Goal: Communication & Community: Share content

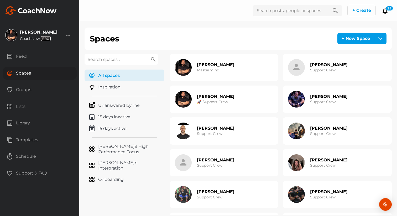
click at [30, 85] on div "Groups" at bounding box center [40, 89] width 74 height 13
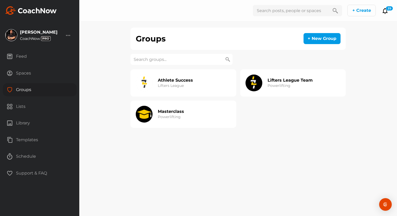
click at [280, 78] on h2 "Lifters League Team" at bounding box center [290, 81] width 45 height 6
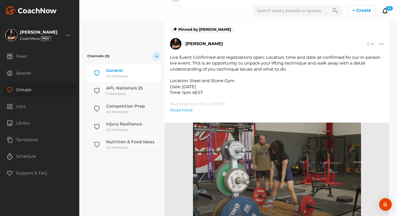
scroll to position [85, 0]
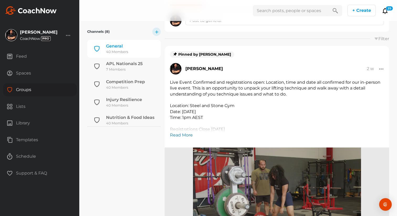
click at [179, 134] on link "Read More" at bounding box center [181, 135] width 23 height 6
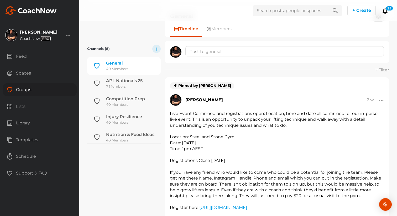
scroll to position [42, 0]
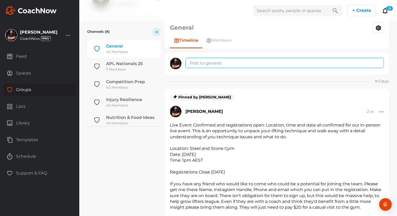
click at [198, 63] on textarea at bounding box center [285, 63] width 199 height 10
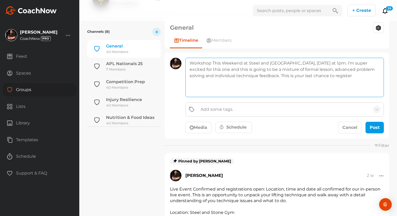
paste textarea "[URL][DOMAIN_NAME]"
type textarea "Workshop This Weekend at Steel and [GEOGRAPHIC_DATA], [DATE] at 1pm. I'm super …"
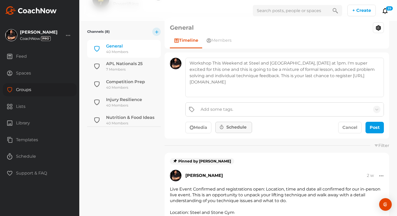
click at [245, 128] on div "Schedule" at bounding box center [234, 127] width 28 height 6
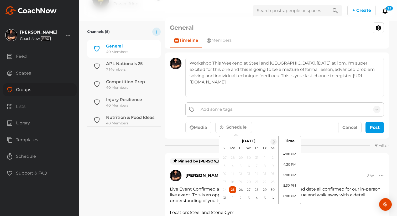
scroll to position [333, 0]
click at [290, 174] on li "5:00 PM" at bounding box center [290, 175] width 22 height 11
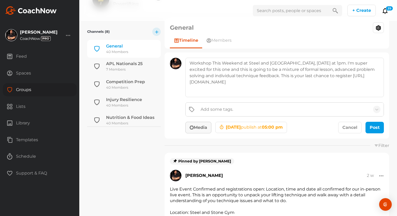
click at [204, 127] on button "Media" at bounding box center [199, 128] width 26 height 12
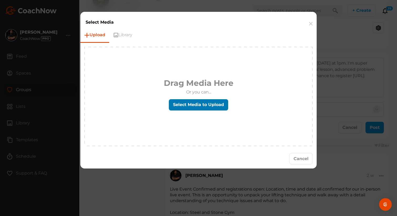
click at [196, 107] on label "Select Media to Upload" at bounding box center [198, 104] width 59 height 11
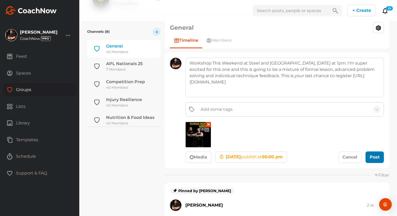
click at [375, 156] on div "submit" at bounding box center [375, 157] width 12 height 6
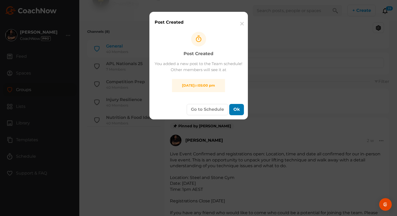
click at [239, 114] on button "Ok" at bounding box center [236, 109] width 15 height 11
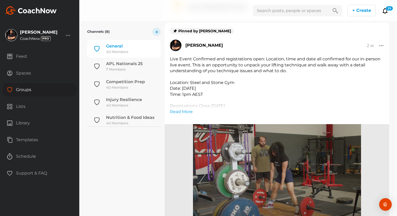
scroll to position [0, 0]
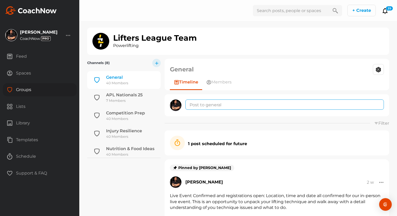
click at [273, 109] on textarea at bounding box center [285, 105] width 199 height 10
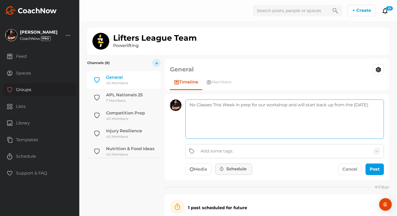
type textarea "No Classes This Week in prep for our workshop and will start back up from the […"
click at [238, 167] on div "Schedule" at bounding box center [234, 169] width 28 height 6
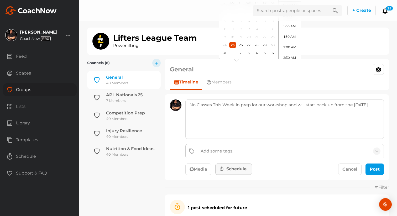
scroll to position [229, 0]
click at [241, 49] on div "26" at bounding box center [241, 45] width 7 height 7
click at [291, 57] on li "2:00 PM" at bounding box center [290, 52] width 22 height 11
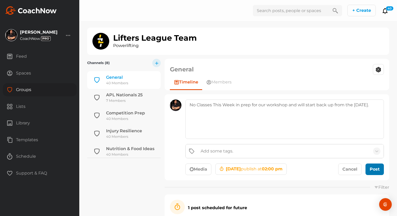
click at [377, 170] on div "submit" at bounding box center [375, 169] width 12 height 6
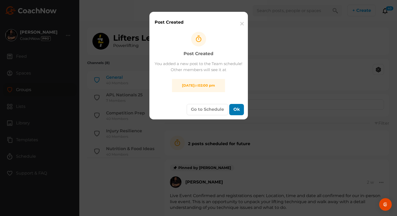
click at [238, 115] on button "Ok" at bounding box center [236, 109] width 15 height 11
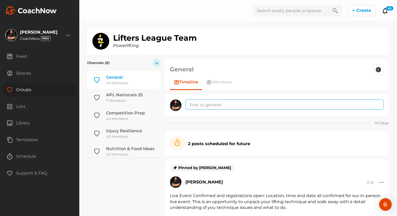
click at [210, 104] on textarea at bounding box center [285, 105] width 199 height 10
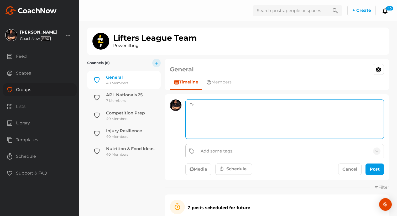
type textarea "F"
type textarea "D-Day [DATE]"
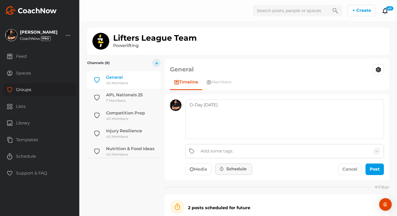
click at [235, 168] on div "Schedule" at bounding box center [234, 169] width 28 height 6
click at [264, 49] on div "29" at bounding box center [264, 45] width 7 height 7
click at [292, 27] on li "12:00 PM" at bounding box center [290, 21] width 22 height 11
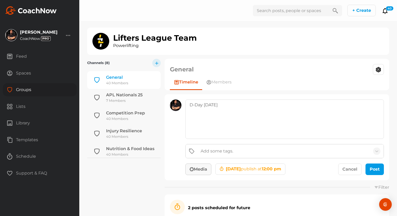
click at [202, 170] on button "Media" at bounding box center [199, 170] width 26 height 12
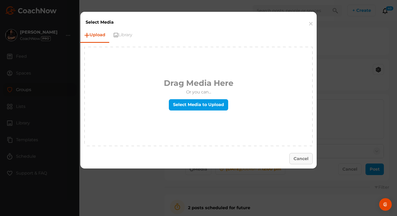
click at [295, 156] on button "Cancel" at bounding box center [301, 158] width 23 height 11
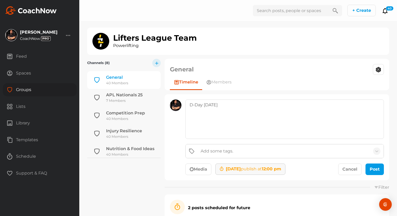
click at [269, 168] on span "[DATE] publish at 12:00 pm" at bounding box center [253, 169] width 55 height 5
click at [290, 13] on li "9:00 AM" at bounding box center [290, 7] width 22 height 11
click at [203, 171] on button "Media" at bounding box center [199, 170] width 26 height 12
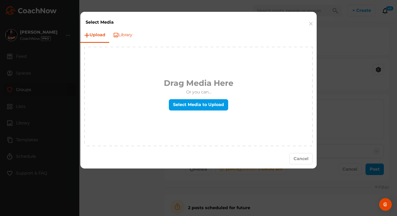
click at [130, 40] on link "Library" at bounding box center [122, 35] width 27 height 14
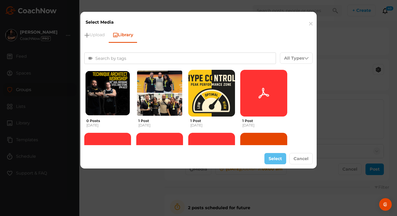
click at [114, 94] on button at bounding box center [107, 93] width 44 height 44
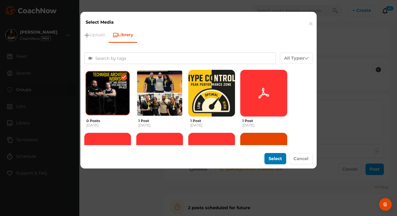
click at [275, 159] on button "Select" at bounding box center [276, 158] width 22 height 11
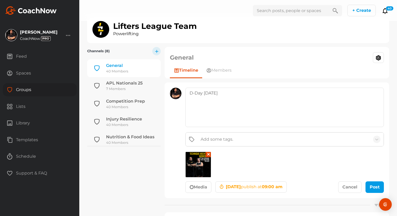
scroll to position [15, 0]
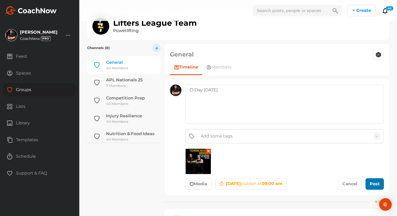
click at [375, 181] on div "submit" at bounding box center [375, 184] width 12 height 6
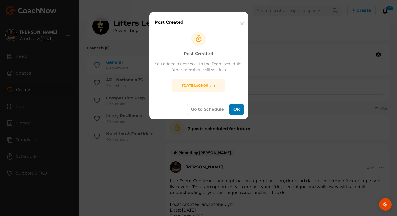
click at [232, 113] on button "Ok" at bounding box center [236, 109] width 15 height 11
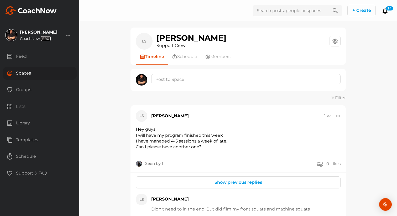
click at [20, 75] on div "Spaces" at bounding box center [40, 73] width 74 height 13
